Goal: Navigation & Orientation: Find specific page/section

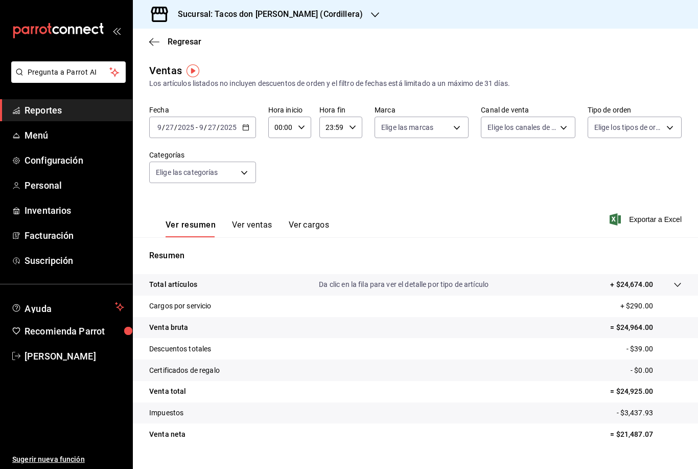
click at [307, 16] on h3 "Sucursal: Tacos don [PERSON_NAME] (Cordillera)" at bounding box center [266, 14] width 193 height 12
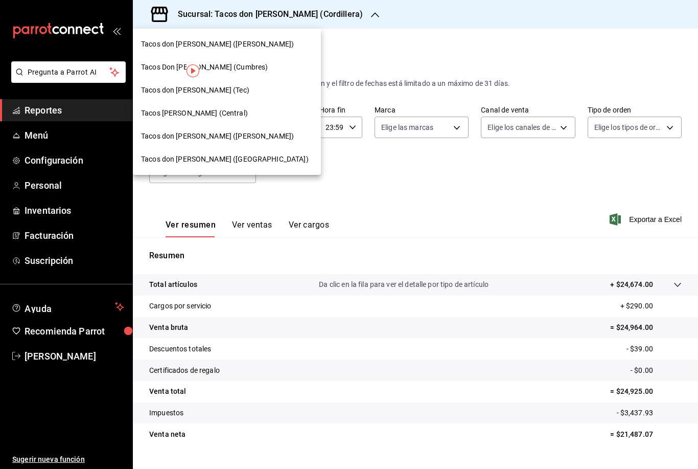
click at [252, 40] on div "Tacos don [PERSON_NAME] ([PERSON_NAME])" at bounding box center [227, 44] width 172 height 11
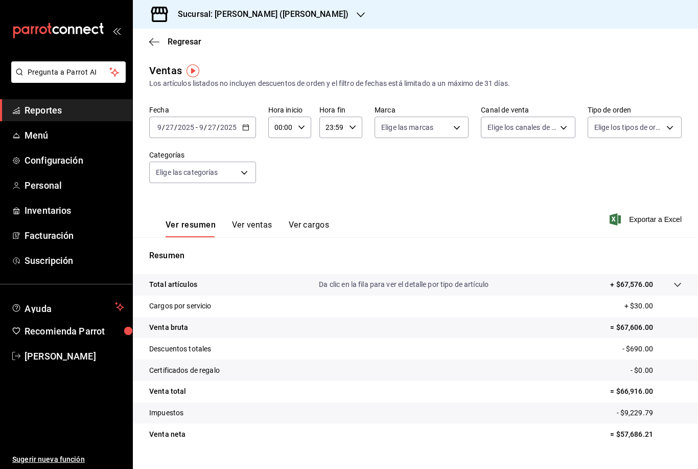
click at [335, 17] on div "Sucursal: [PERSON_NAME] ([PERSON_NAME])" at bounding box center [255, 14] width 228 height 29
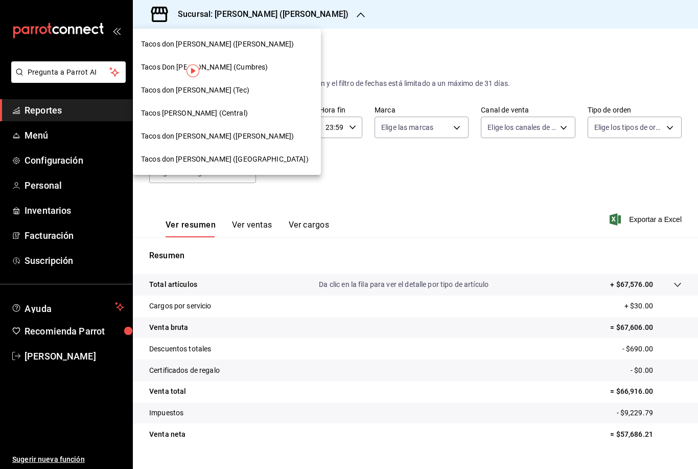
click at [262, 73] on div "Tacos Don [PERSON_NAME] (Cumbres)" at bounding box center [227, 67] width 188 height 23
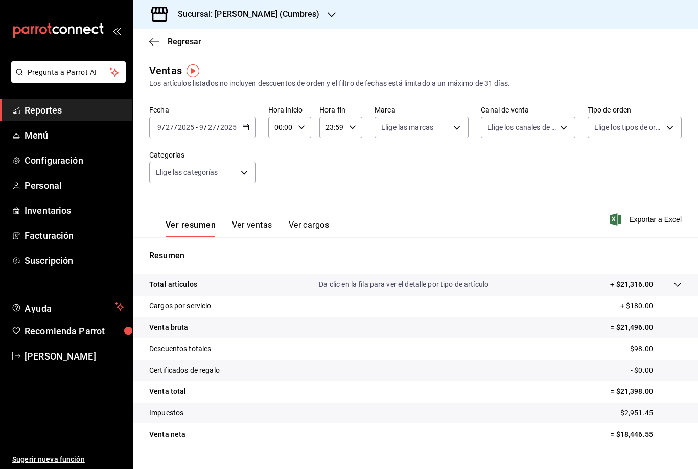
click at [323, 17] on div "Sucursal: [PERSON_NAME] (Cumbres)" at bounding box center [240, 14] width 199 height 29
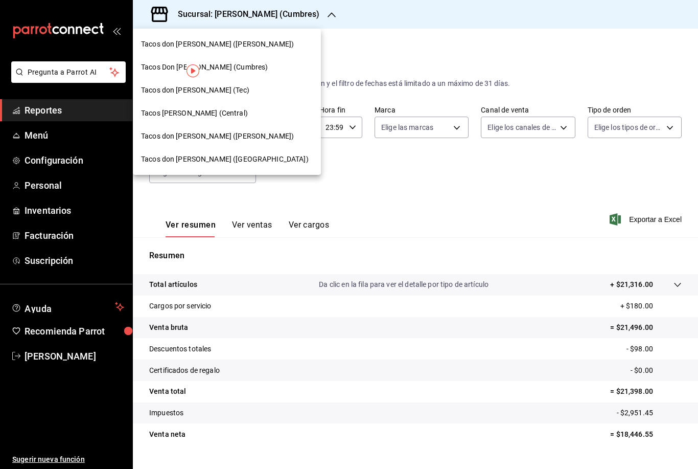
click at [240, 95] on div "Tacos don [PERSON_NAME] (Tec)" at bounding box center [227, 90] width 172 height 11
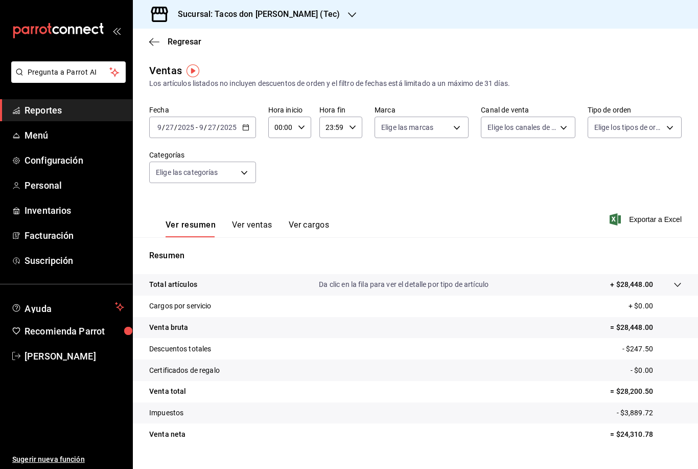
click at [293, 13] on h3 "Sucursal: Tacos don [PERSON_NAME] (Tec)" at bounding box center [255, 14] width 170 height 12
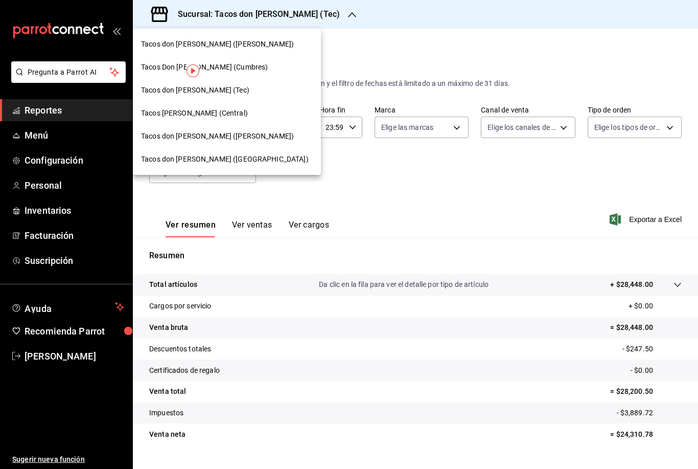
click at [208, 117] on span "Tacos [PERSON_NAME] (Central)" at bounding box center [194, 113] width 107 height 11
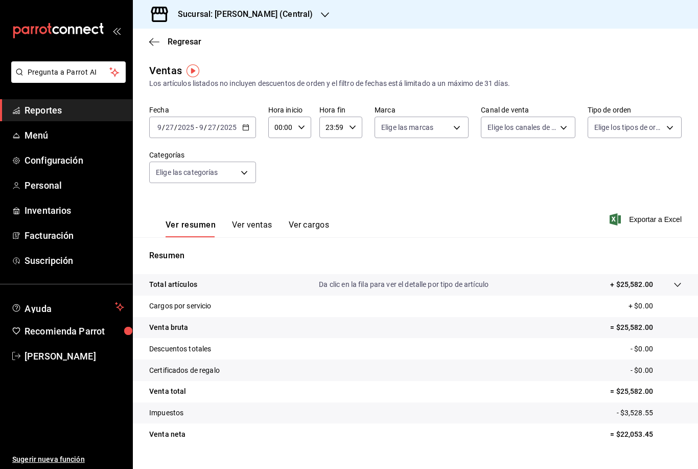
click at [281, 21] on div "Sucursal: [PERSON_NAME] (Central)" at bounding box center [237, 14] width 192 height 29
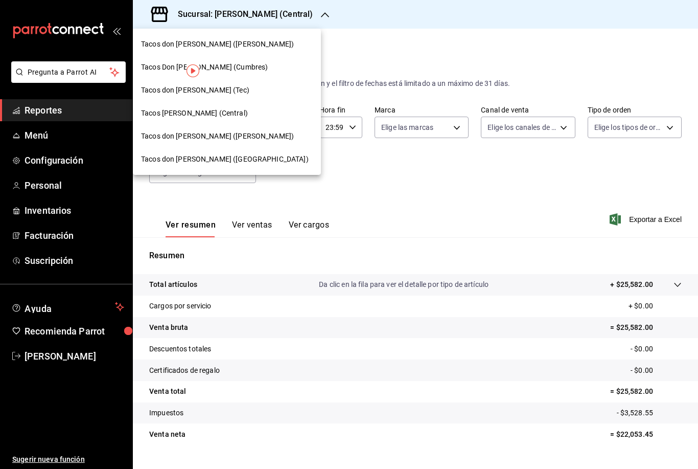
click at [223, 135] on span "Tacos don [PERSON_NAME] ([PERSON_NAME])" at bounding box center [217, 136] width 153 height 11
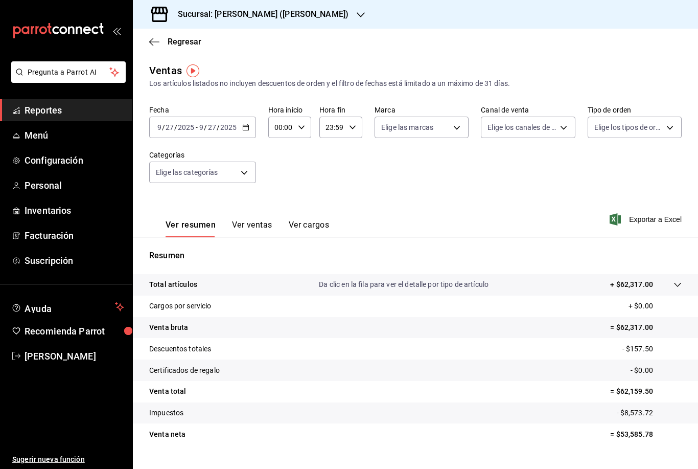
click at [293, 20] on div "Sucursal: [PERSON_NAME] ([PERSON_NAME])" at bounding box center [255, 14] width 228 height 29
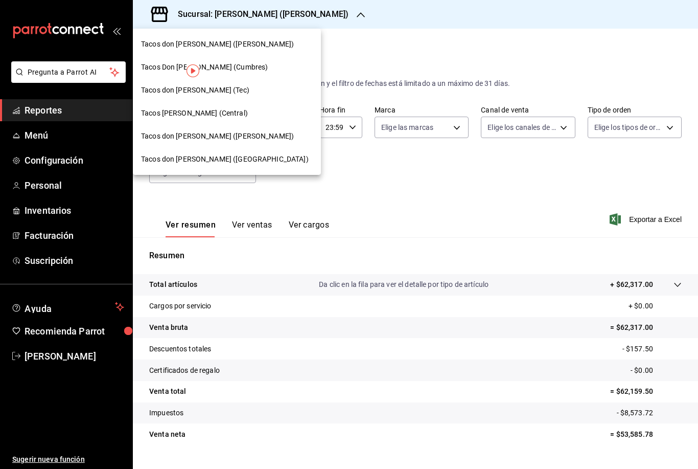
click at [235, 161] on div "Tacos don [PERSON_NAME] ([GEOGRAPHIC_DATA])" at bounding box center [227, 159] width 172 height 11
